Goal: Go to known website: Access a specific website the user already knows

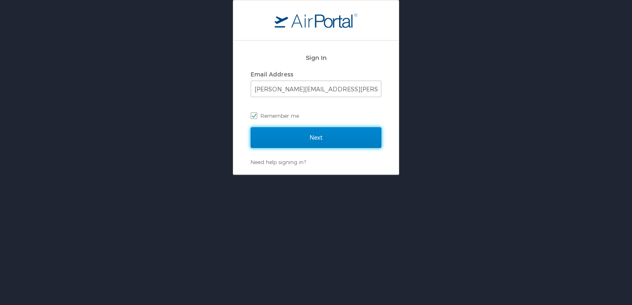
click at [308, 136] on input "Next" at bounding box center [315, 137] width 131 height 21
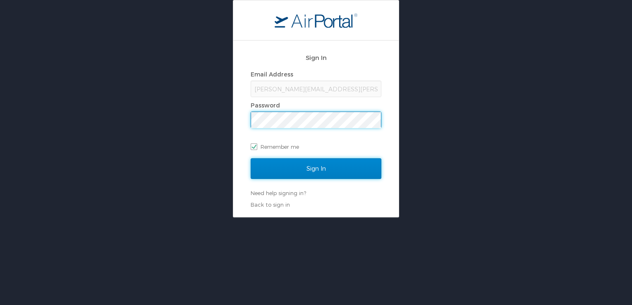
click at [320, 168] on input "Sign In" at bounding box center [315, 168] width 131 height 21
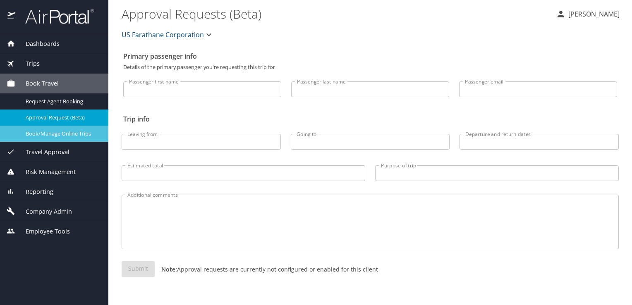
click at [65, 133] on span "Book/Manage Online Trips" at bounding box center [62, 134] width 73 height 8
